Goal: Task Accomplishment & Management: Manage account settings

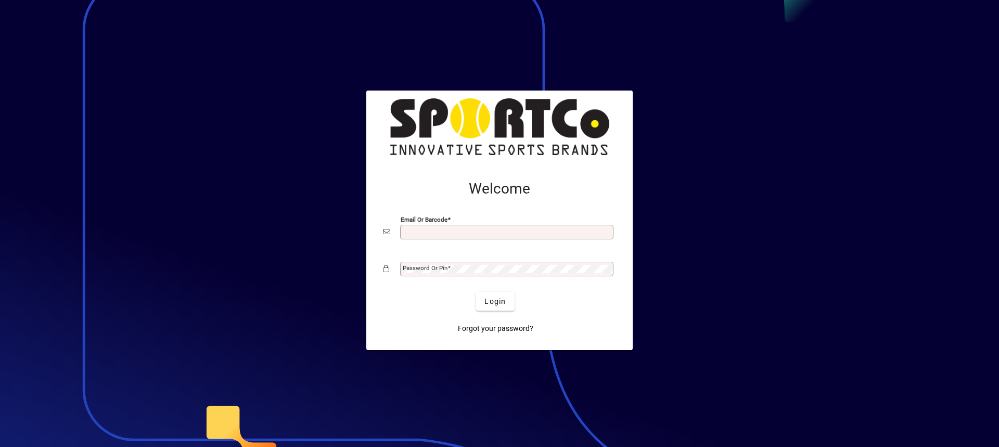
click at [452, 232] on input "Email or Barcode" at bounding box center [508, 232] width 210 height 8
type input "**********"
click at [450, 267] on span at bounding box center [448, 267] width 3 height 7
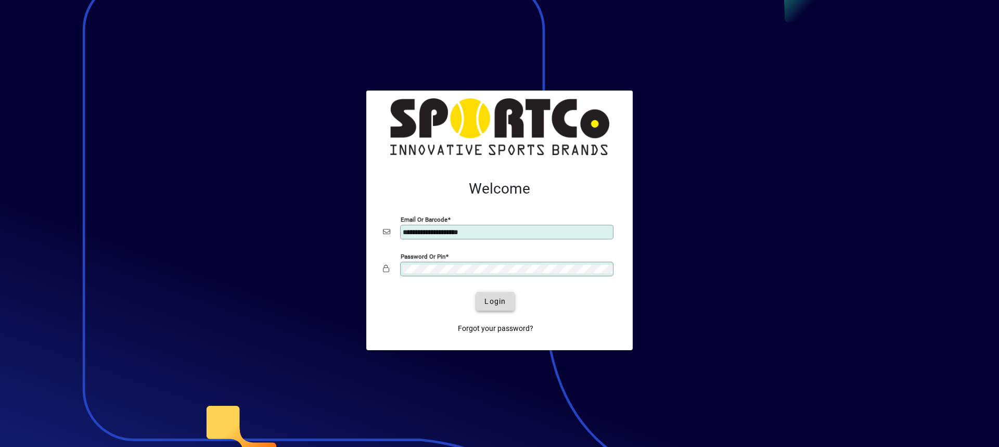
click at [494, 299] on span "Login" at bounding box center [494, 301] width 21 height 11
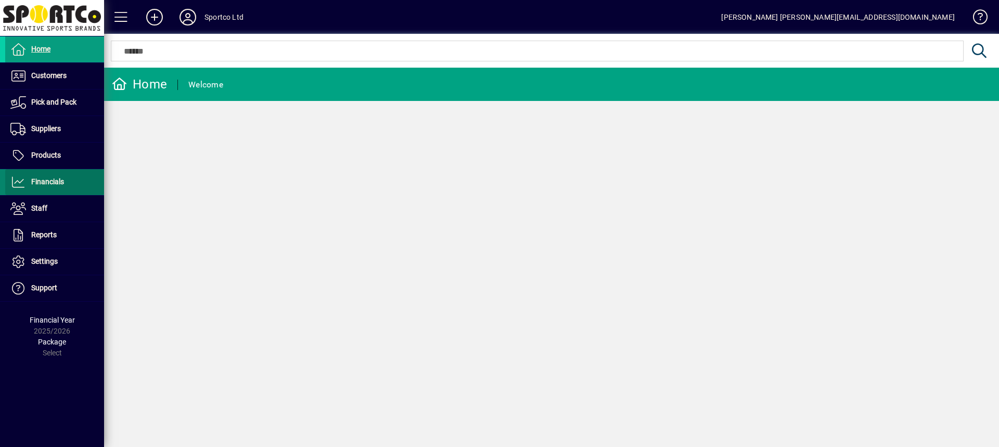
click at [69, 181] on span at bounding box center [54, 182] width 99 height 25
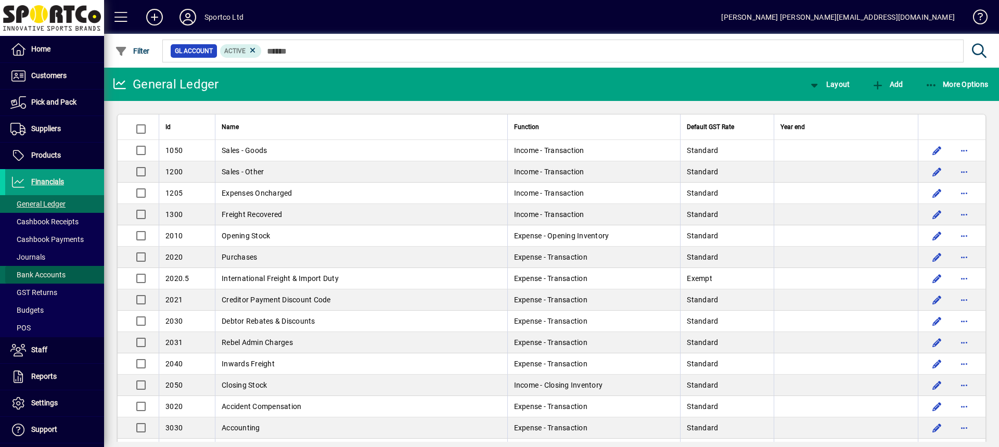
click at [60, 278] on span "Bank Accounts" at bounding box center [37, 275] width 55 height 8
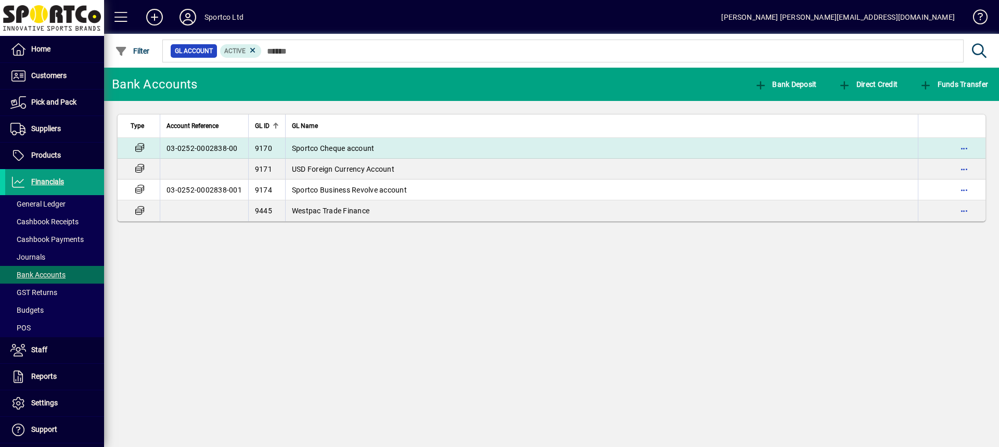
click at [303, 148] on span "Sportco Cheque account" at bounding box center [333, 148] width 83 height 8
